Goal: Browse casually: Explore the website without a specific task or goal

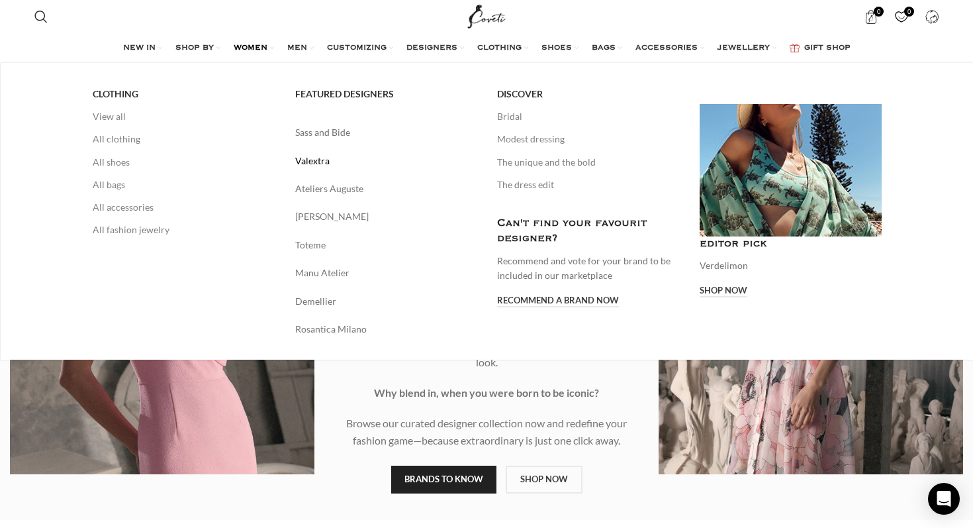
scroll to position [4, 0]
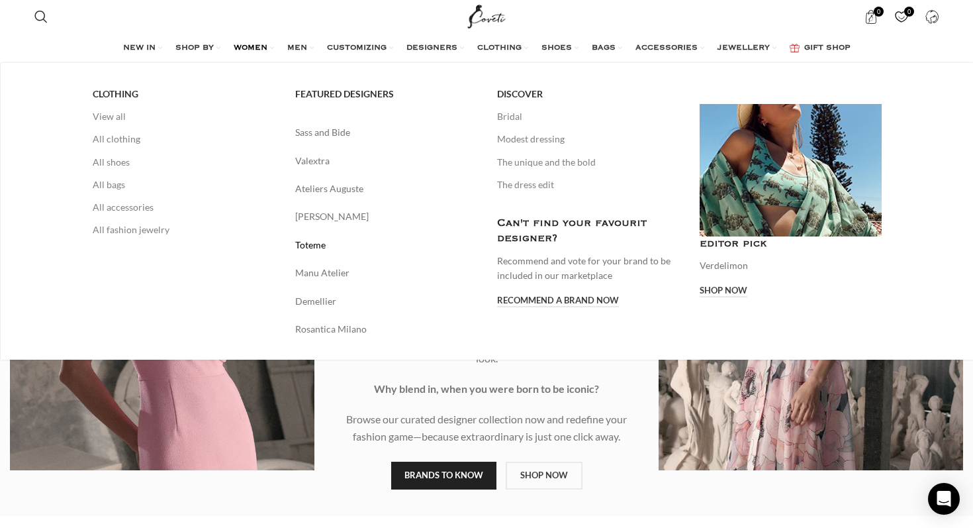
click at [307, 244] on link "Toteme" at bounding box center [386, 245] width 183 height 15
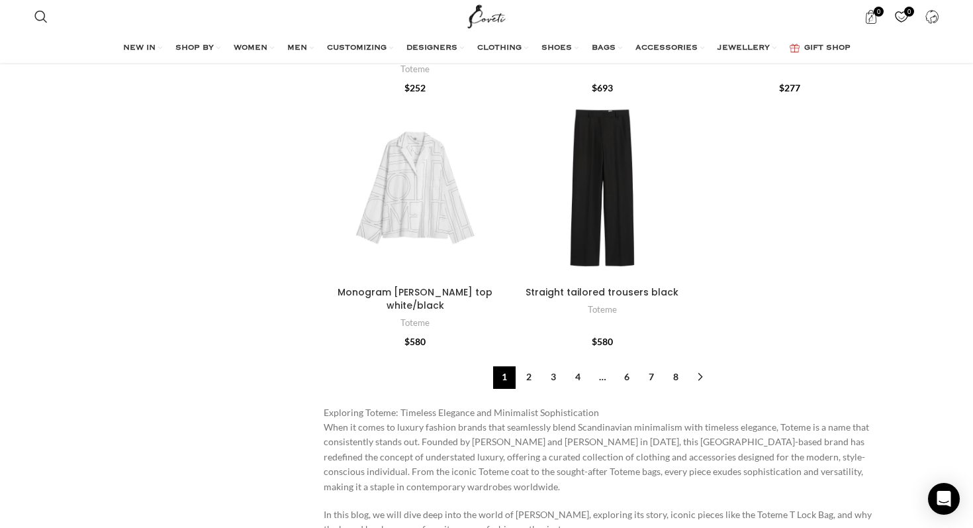
scroll to position [4050, 0]
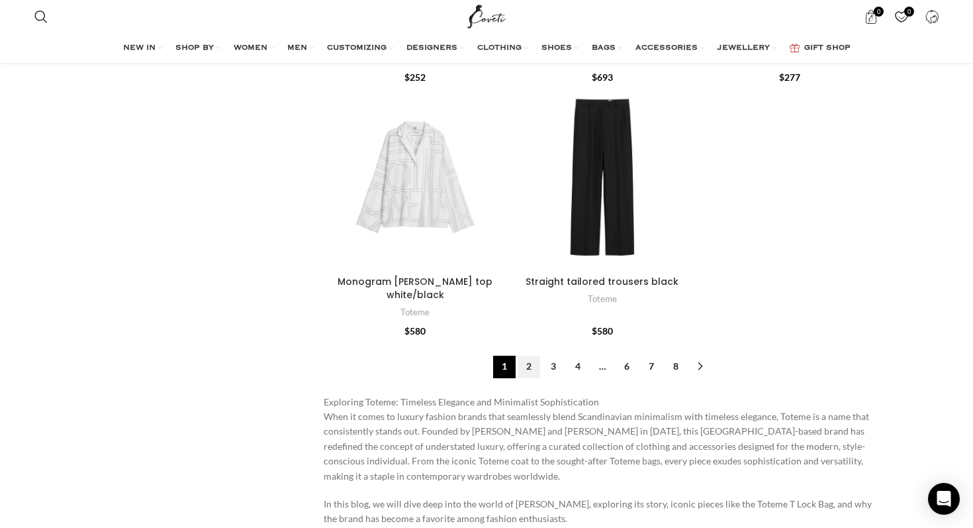
click at [532, 356] on link "2" at bounding box center [529, 367] width 23 height 23
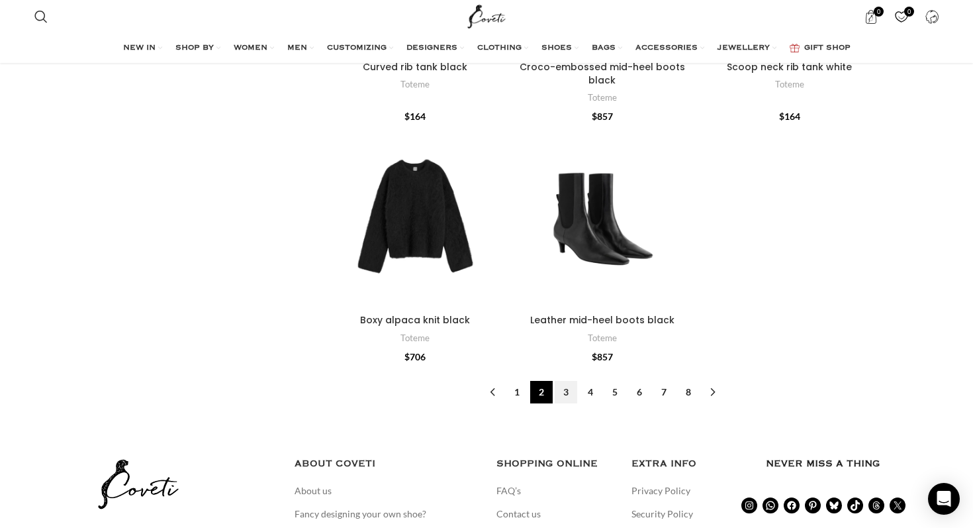
click at [569, 381] on link "3" at bounding box center [566, 392] width 23 height 23
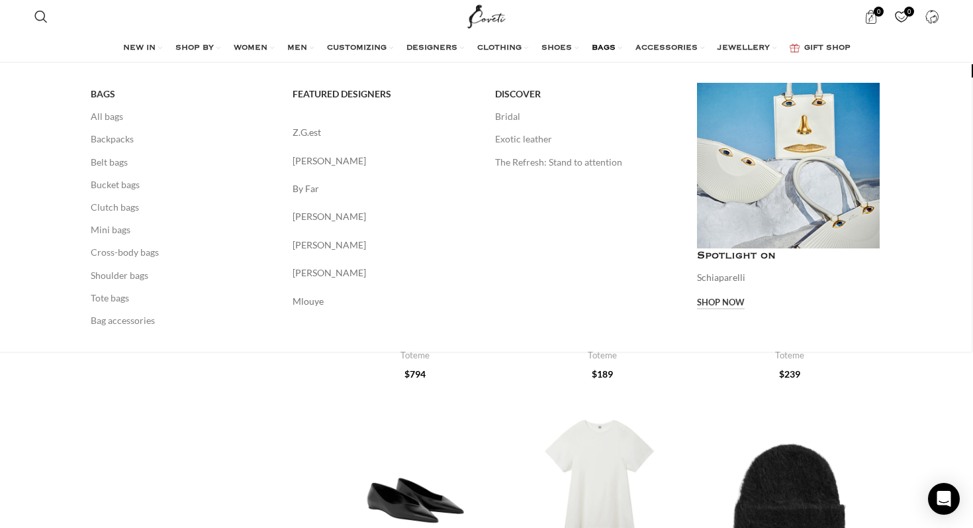
click at [710, 301] on link "Shop now" at bounding box center [721, 303] width 48 height 12
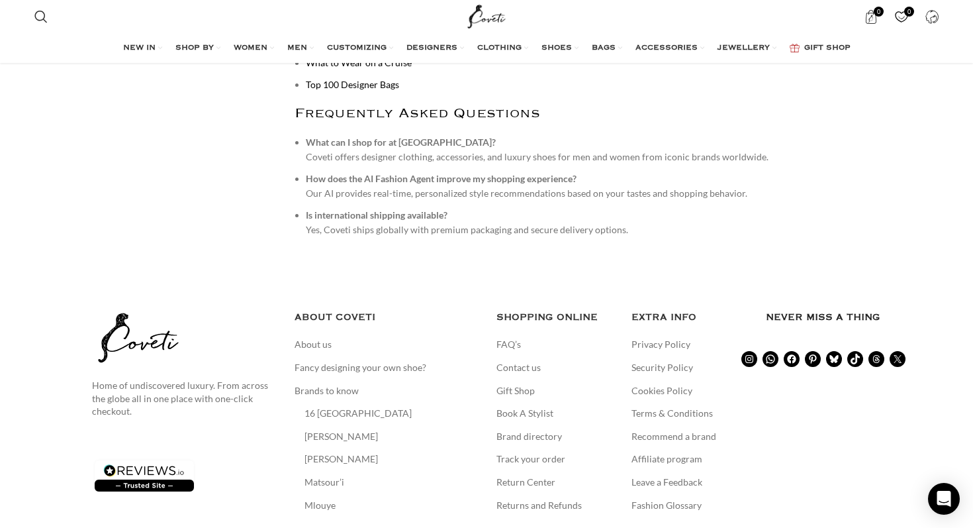
scroll to position [5483, 0]
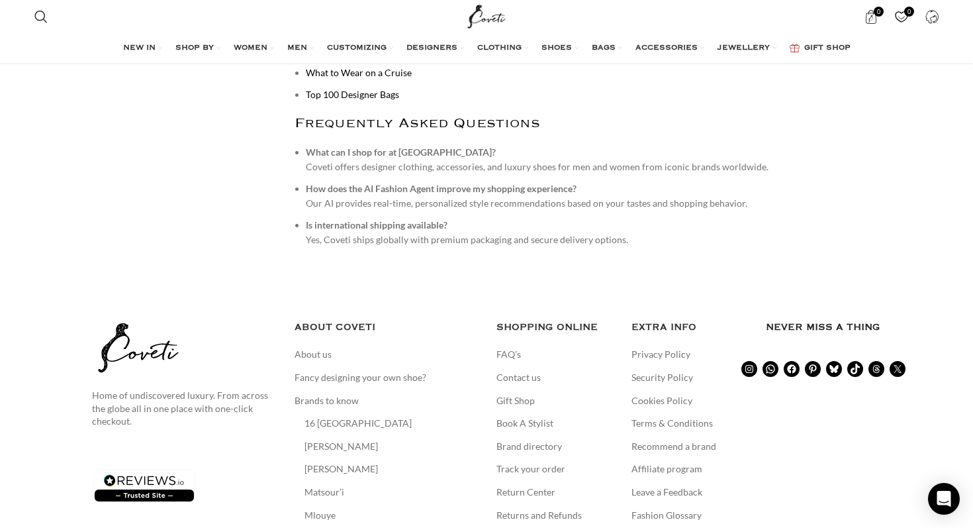
click at [480, 16] on img "Site logo" at bounding box center [487, 16] width 44 height 33
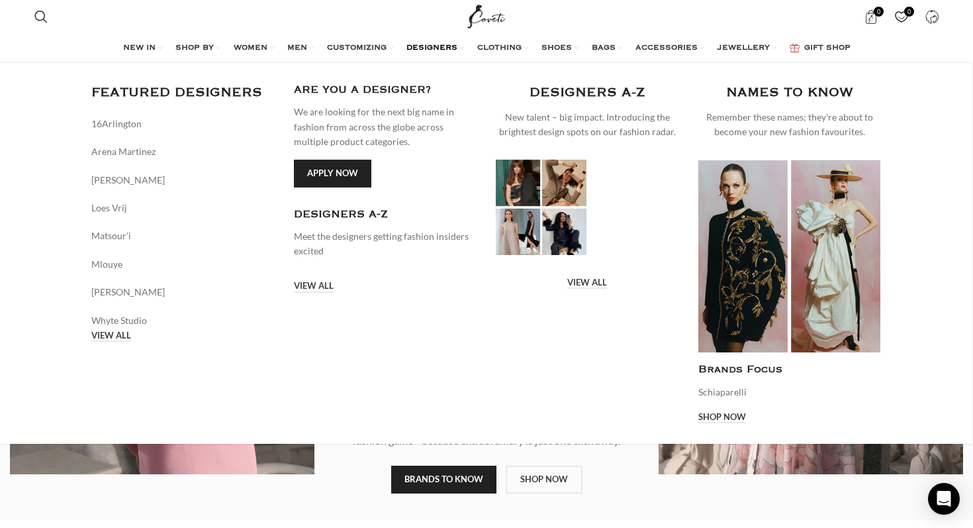
click at [434, 40] on link "DESIGNERS" at bounding box center [436, 48] width 58 height 26
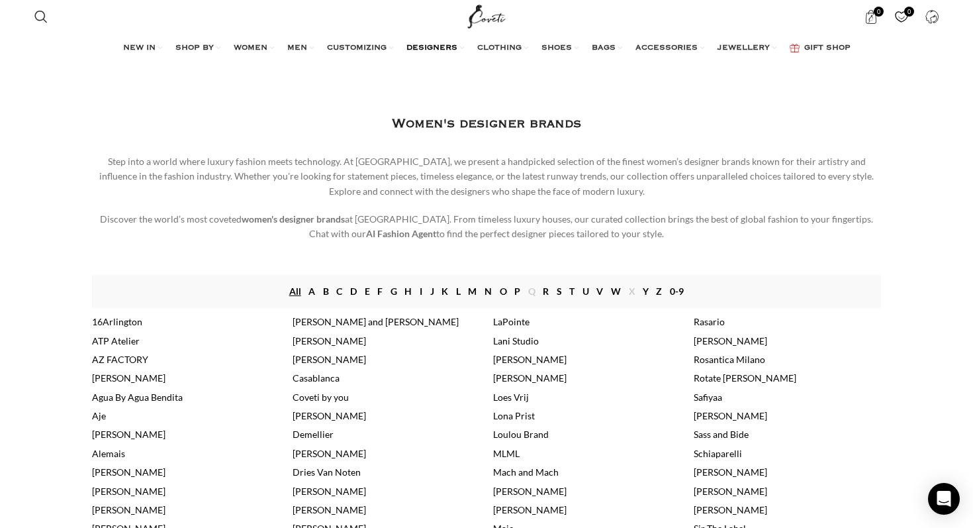
click at [310, 291] on link "A" at bounding box center [312, 291] width 7 height 15
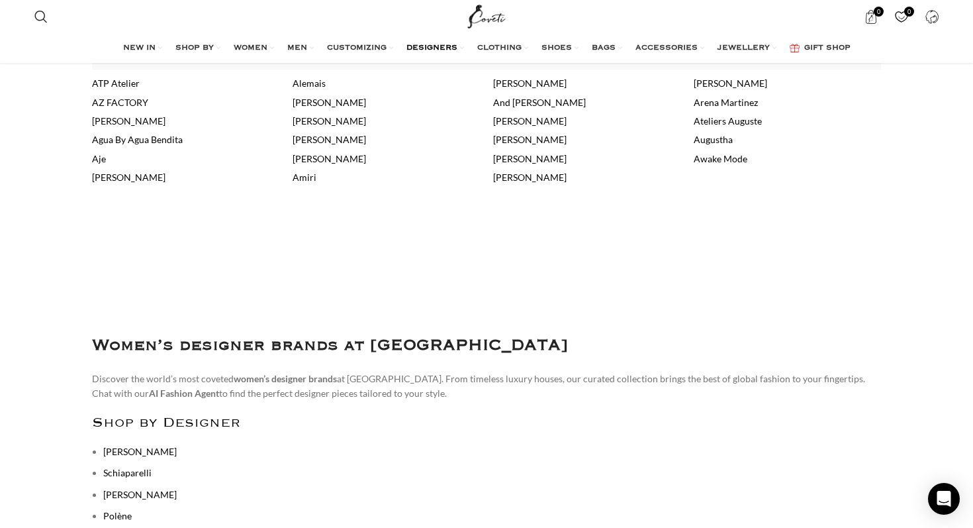
scroll to position [95, 0]
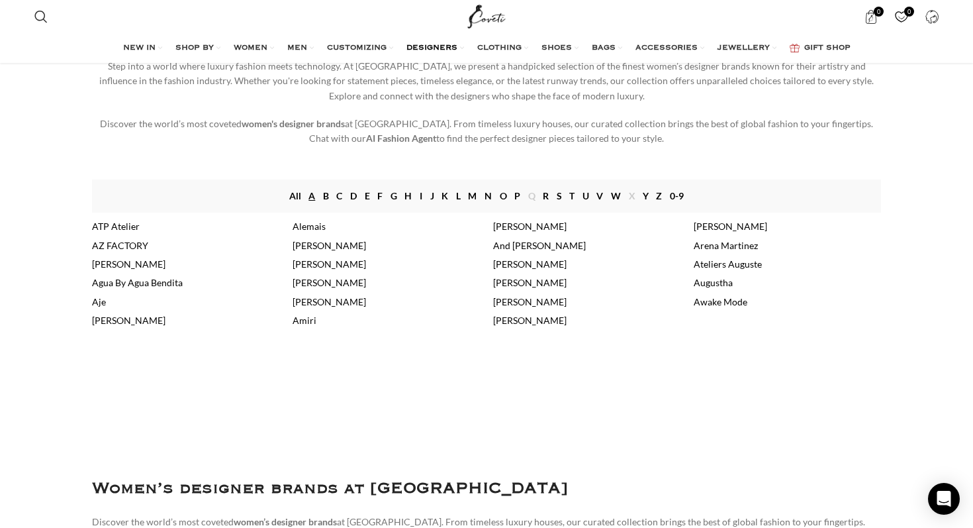
click at [345, 303] on link "[PERSON_NAME]" at bounding box center [329, 301] width 73 height 11
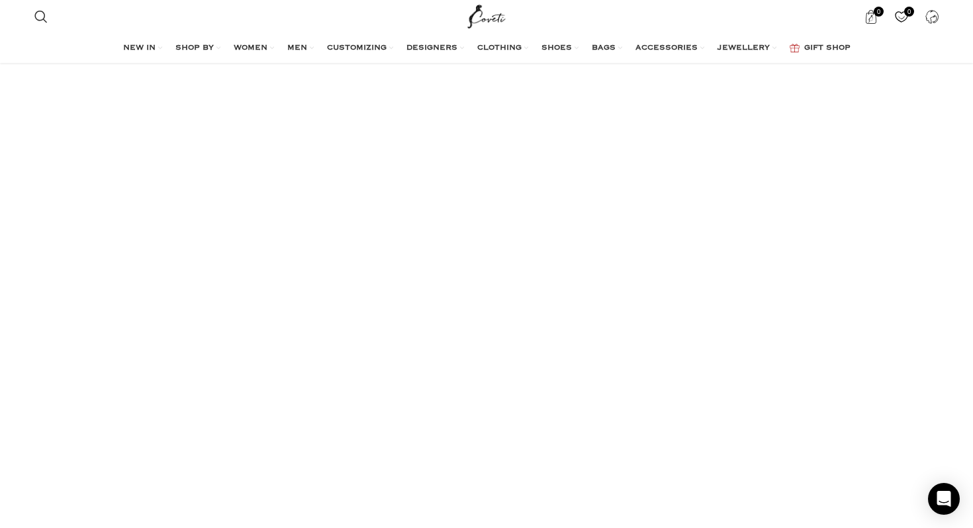
scroll to position [4891, 0]
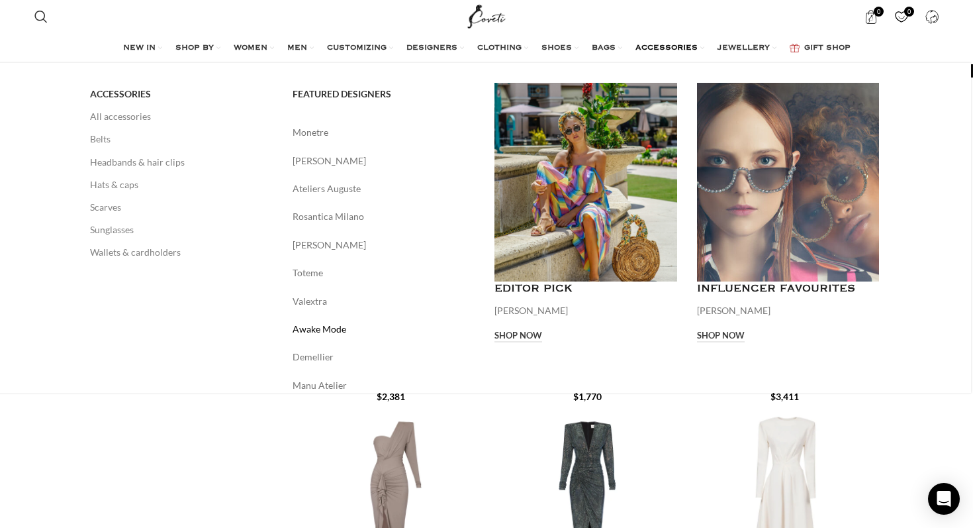
click at [303, 331] on link "Awake Mode" at bounding box center [384, 329] width 183 height 15
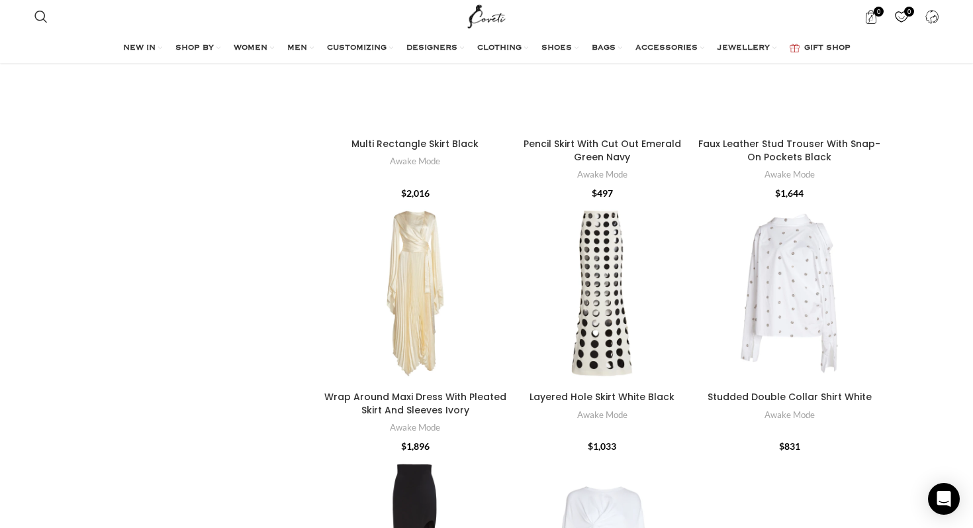
scroll to position [2373, 0]
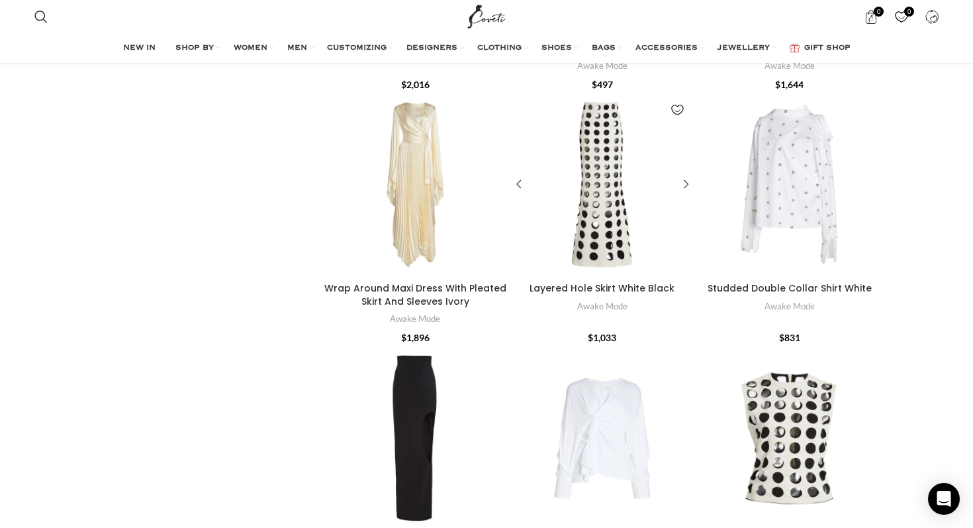
click at [595, 193] on div "Layered Hole Skirt White Black" at bounding box center [602, 184] width 17 height 183
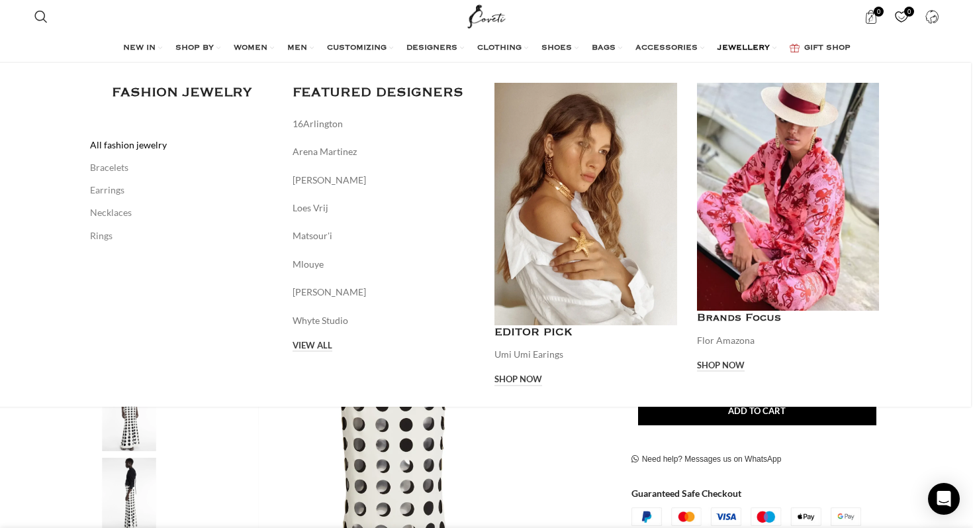
click at [132, 147] on link "All fashion jewelry" at bounding box center [181, 145] width 183 height 23
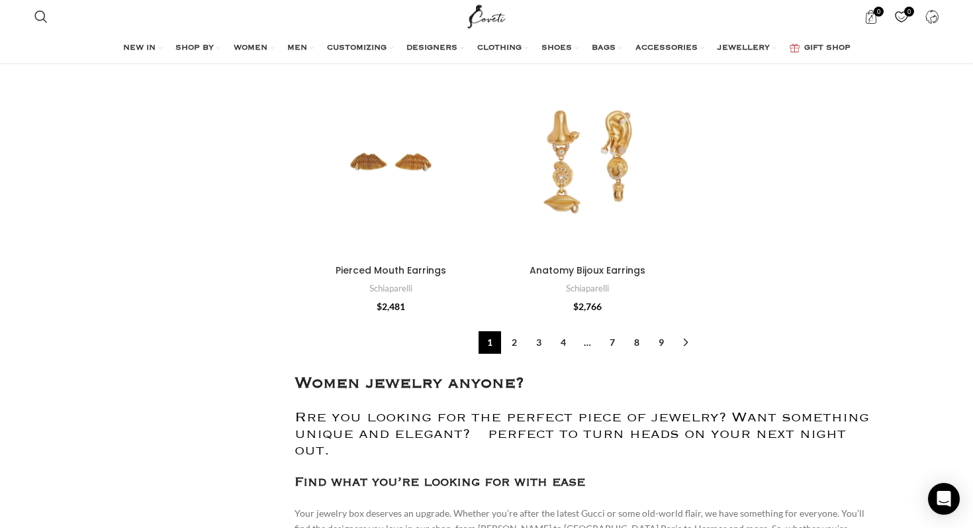
scroll to position [5052, 0]
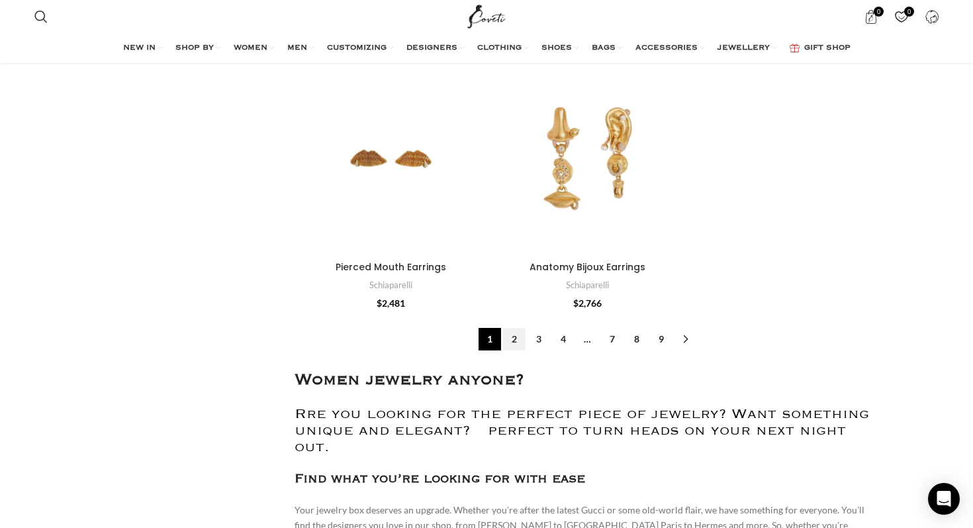
click at [514, 340] on link "2" at bounding box center [514, 339] width 23 height 23
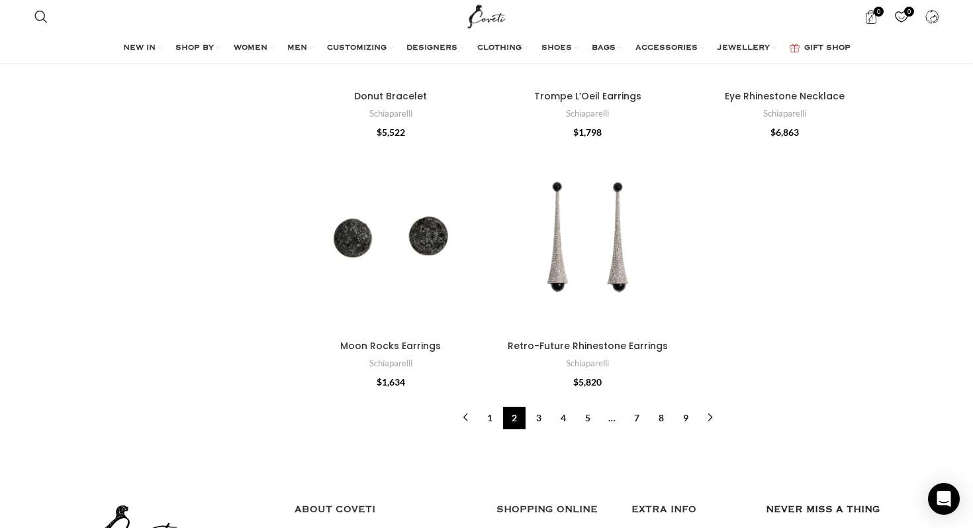
scroll to position [4028, 0]
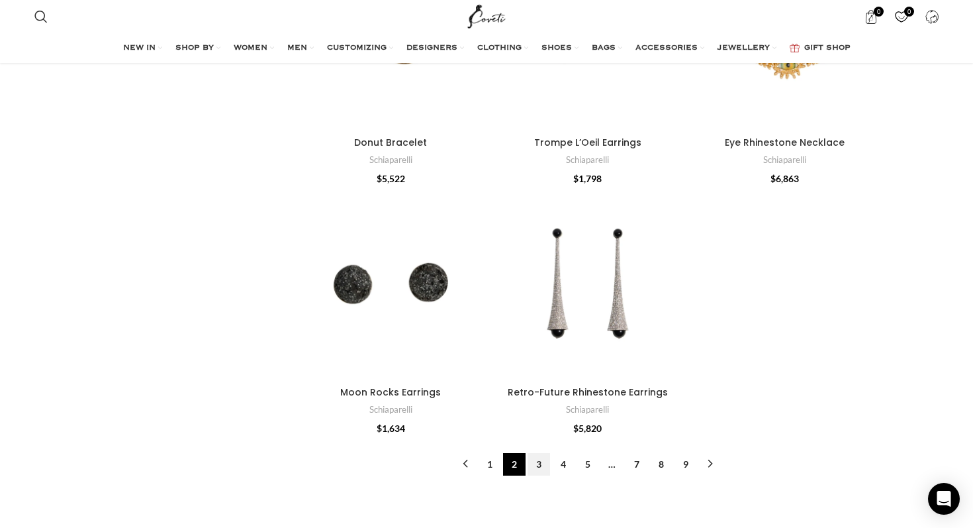
click at [537, 465] on link "3" at bounding box center [539, 464] width 23 height 23
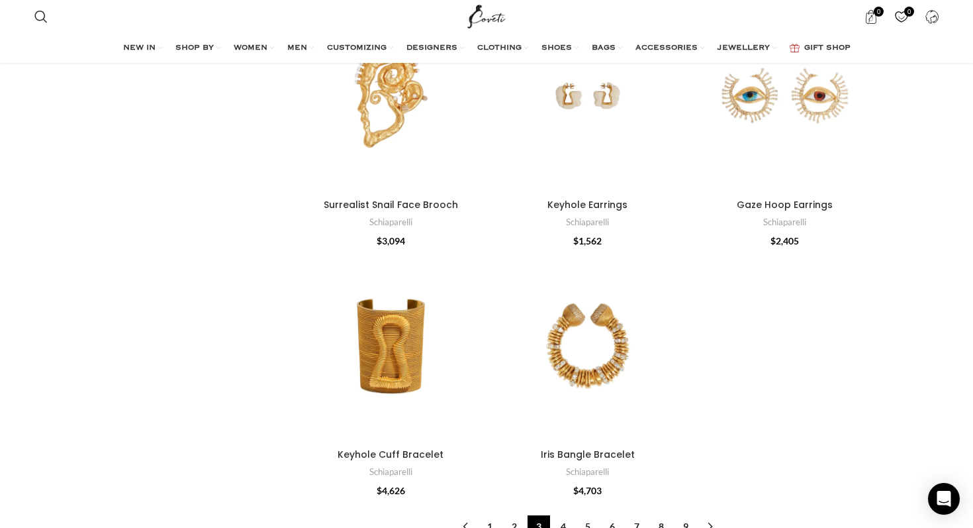
scroll to position [4262, 0]
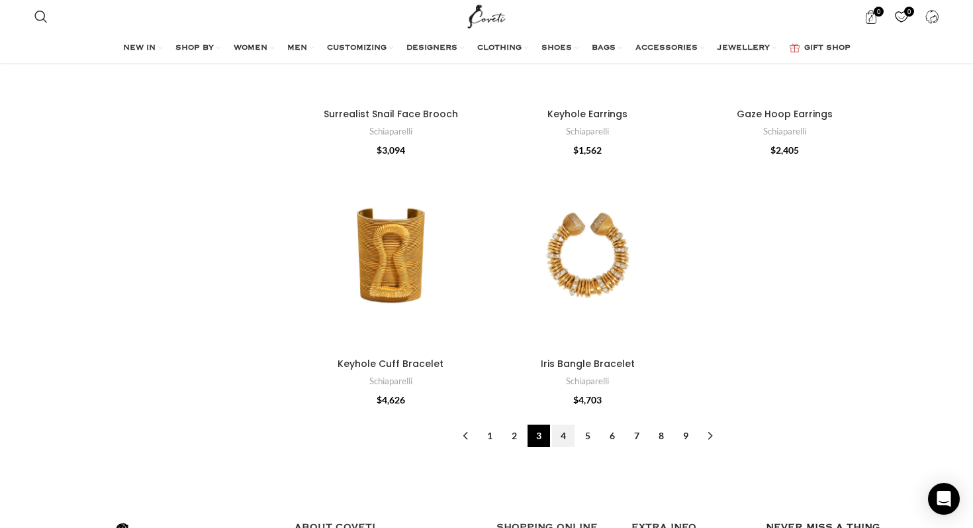
click at [569, 424] on link "4" at bounding box center [563, 435] width 23 height 23
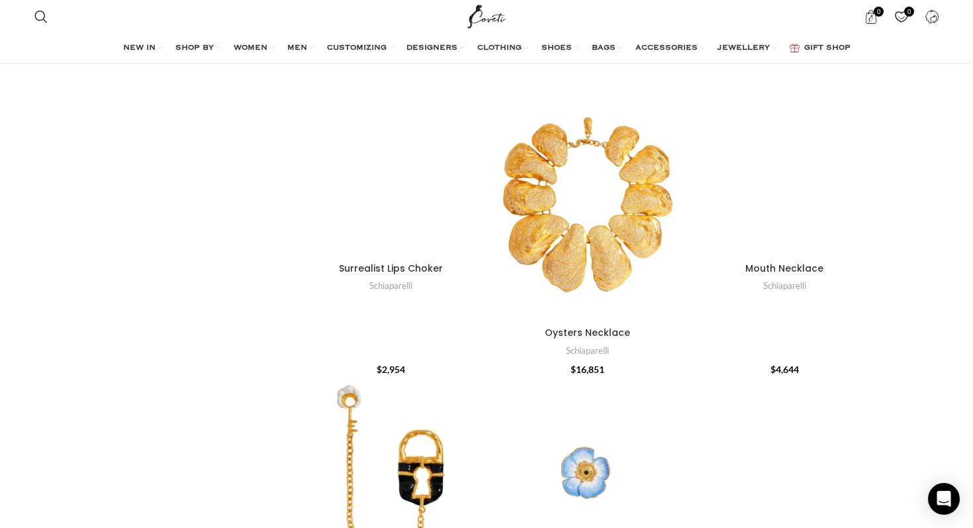
scroll to position [3542, 0]
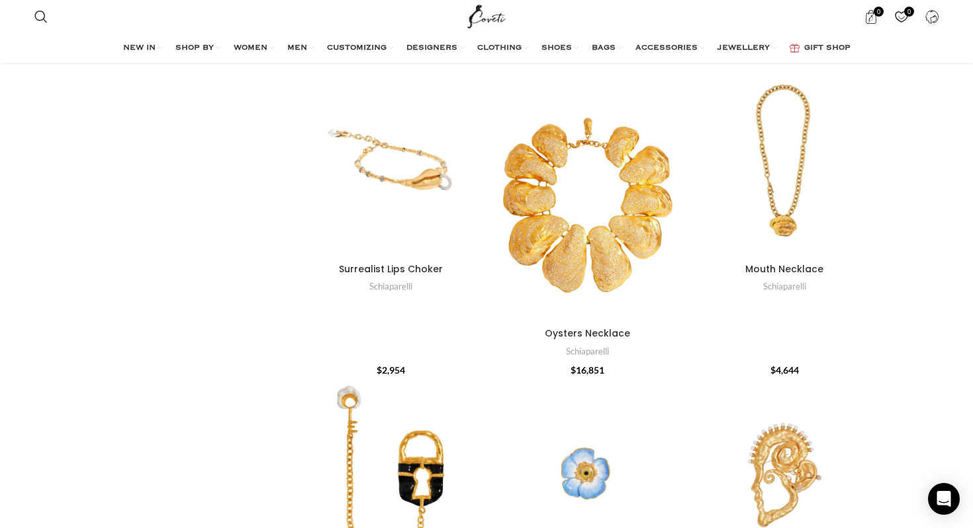
click at [471, 20] on img "Site logo" at bounding box center [487, 16] width 44 height 33
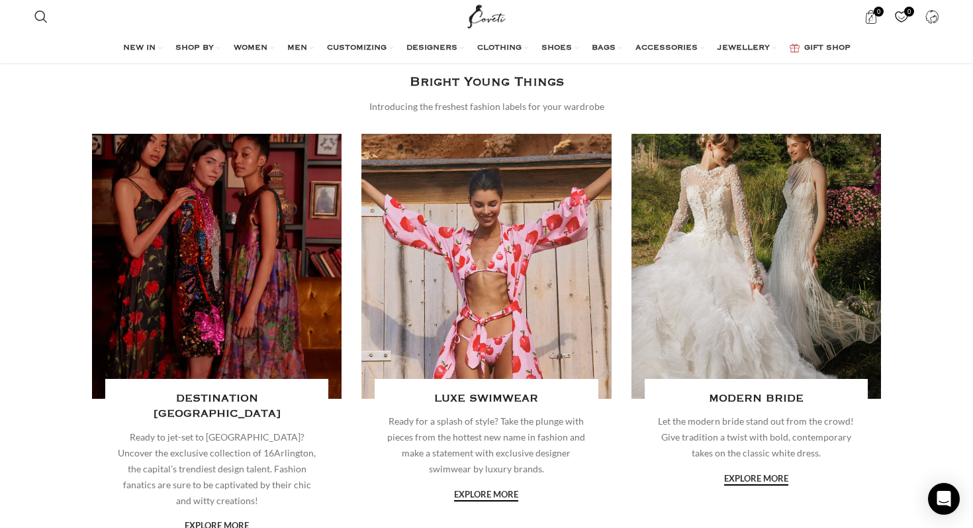
scroll to position [1480, 0]
